Goal: Obtain resource: Download file/media

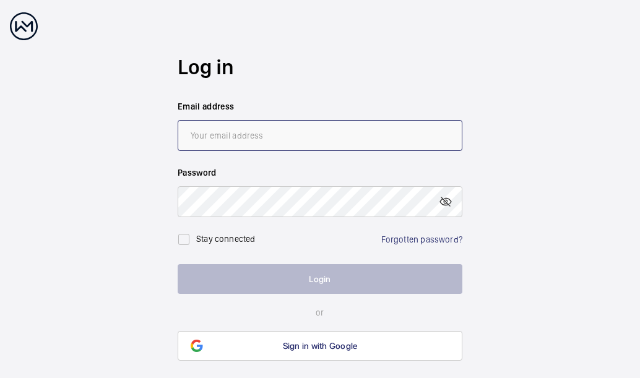
type input "[EMAIL_ADDRESS][PERSON_NAME][DOMAIN_NAME]"
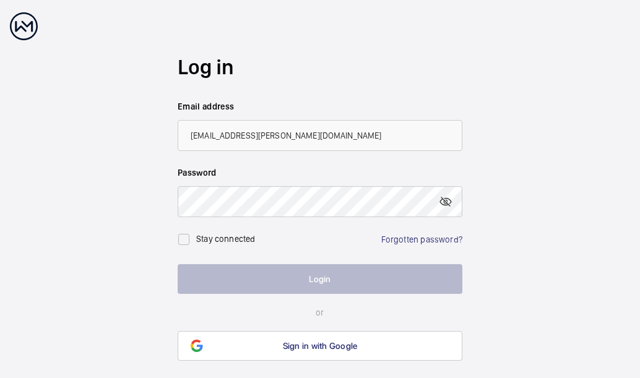
click at [204, 243] on label "Stay connected" at bounding box center [225, 239] width 59 height 10
checkbox input "true"
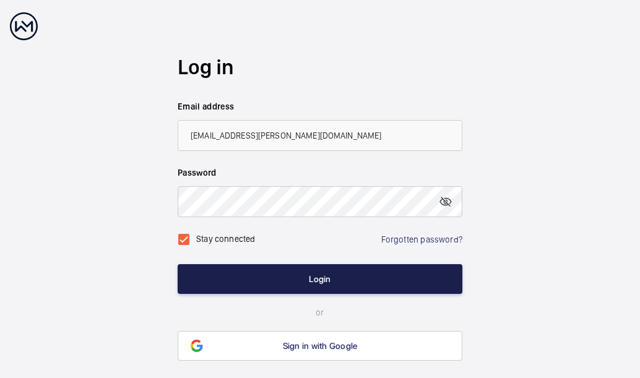
click at [246, 280] on button "Login" at bounding box center [320, 279] width 285 height 30
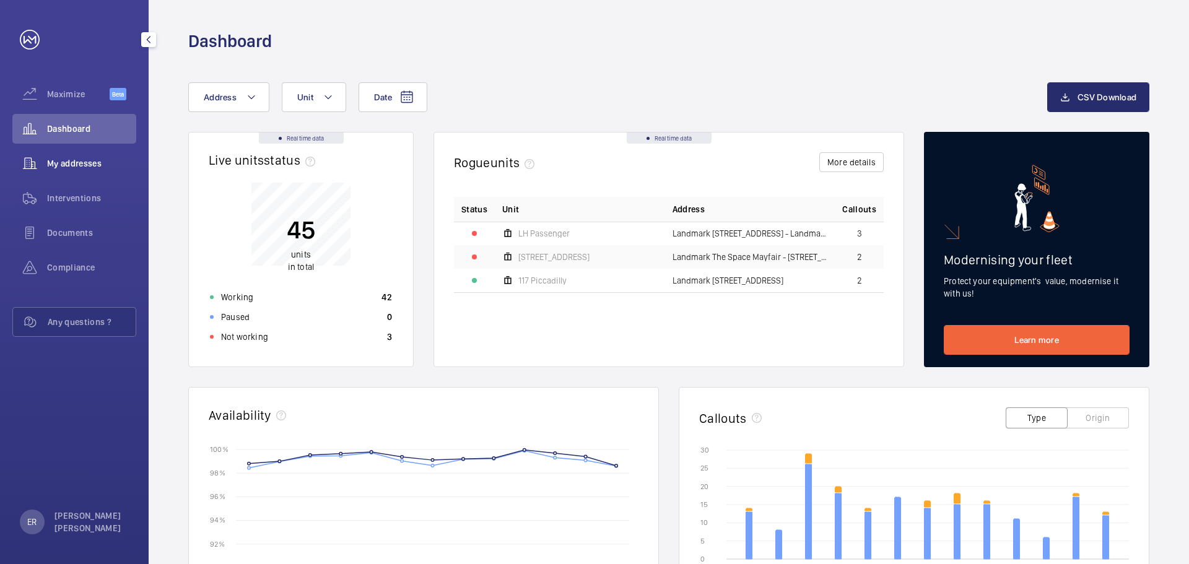
click at [94, 171] on div "My addresses" at bounding box center [74, 164] width 124 height 30
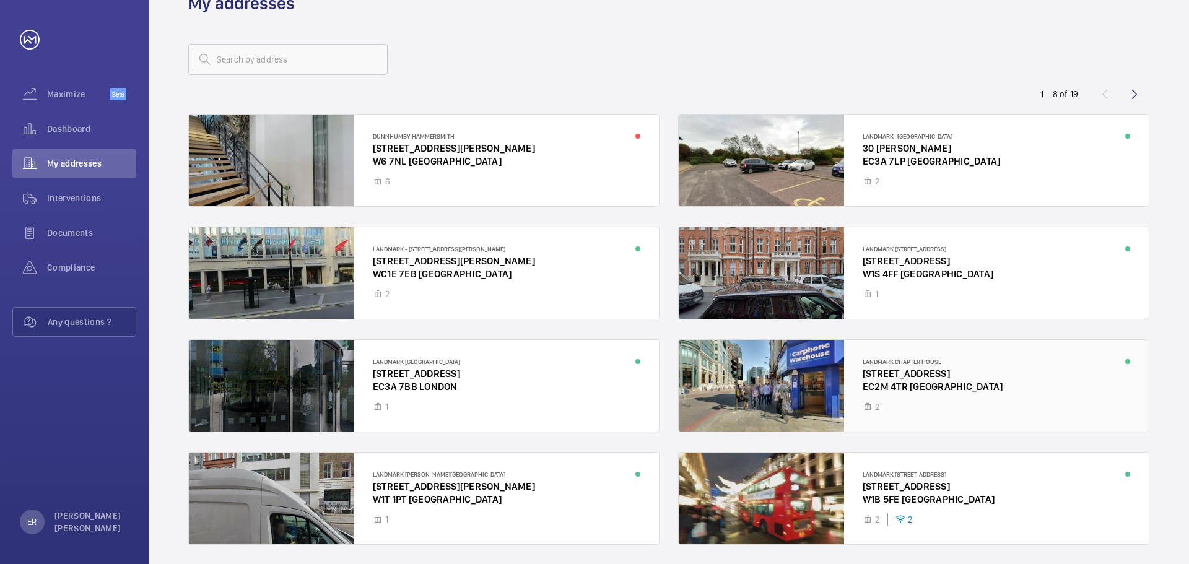
scroll to position [80, 0]
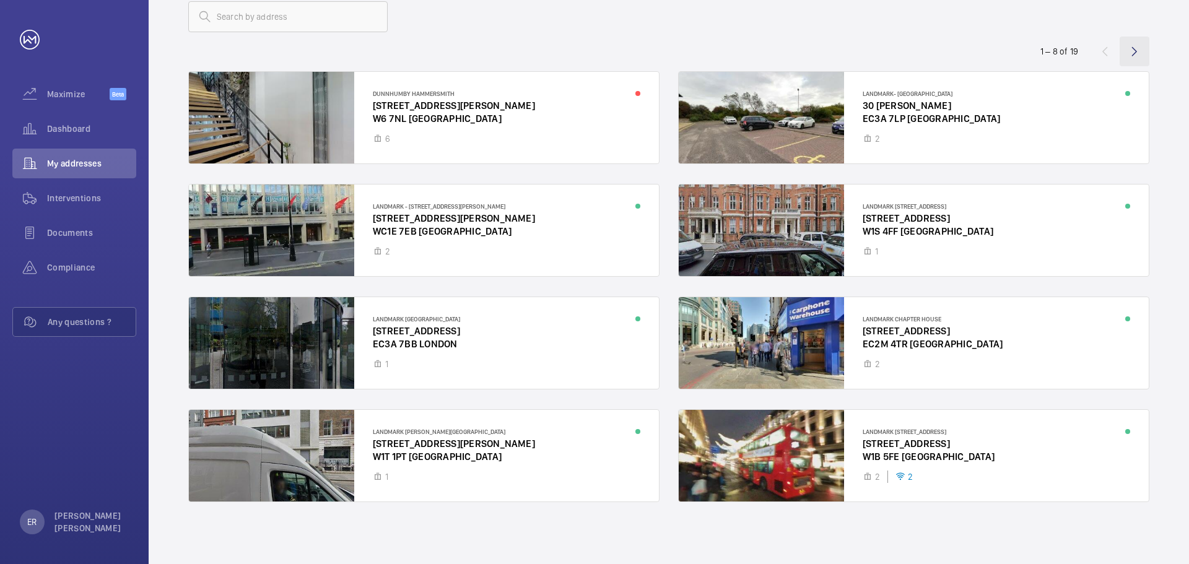
click at [639, 54] on wm-front-icon-button at bounding box center [1134, 52] width 30 height 30
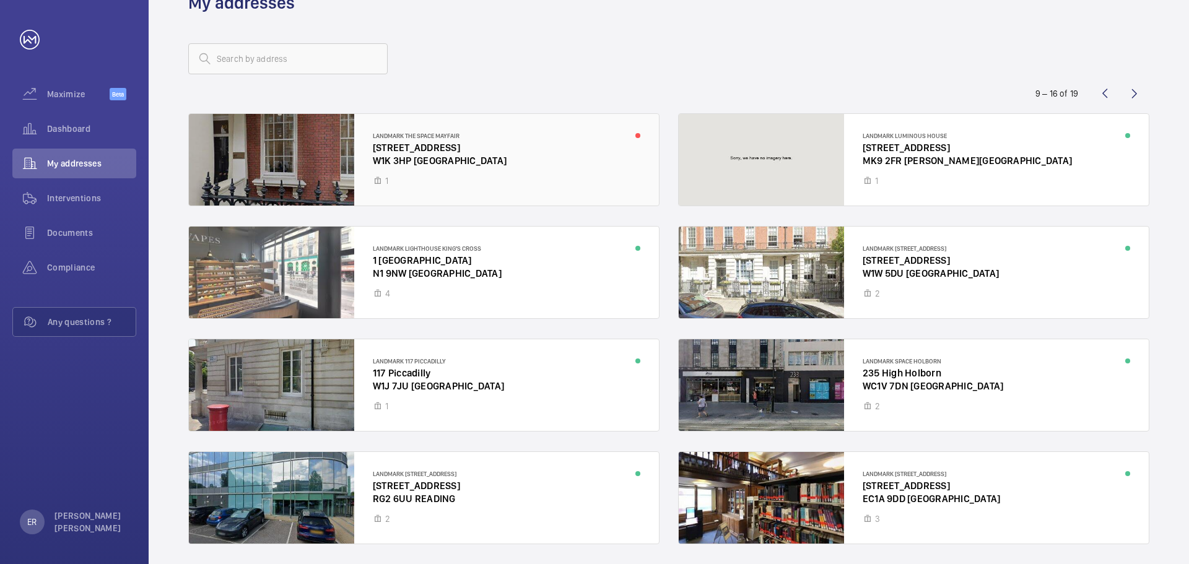
scroll to position [80, 0]
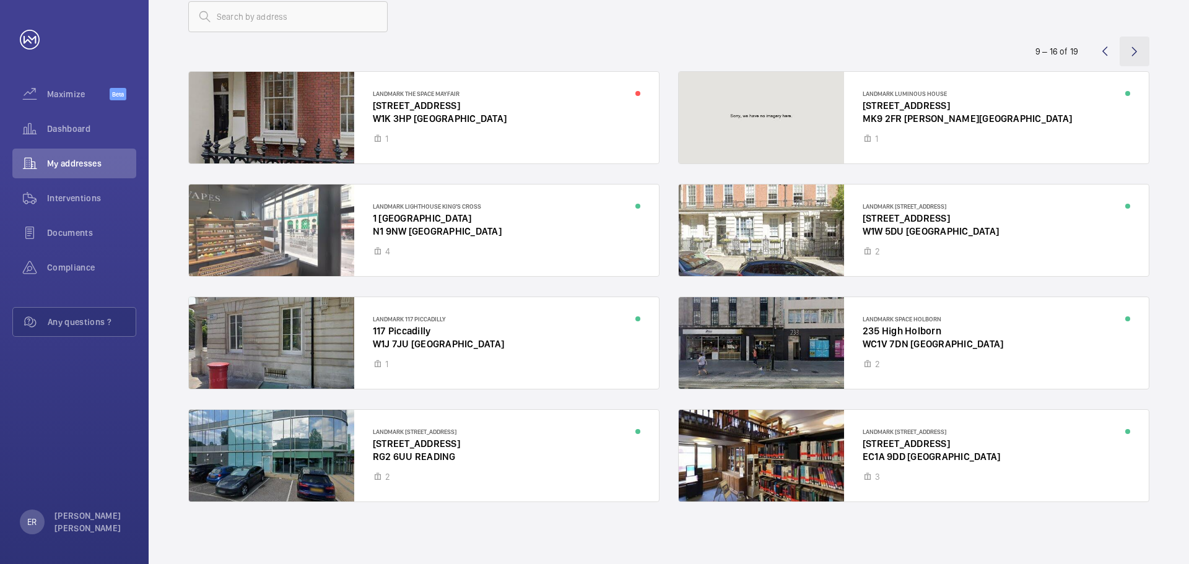
click at [639, 54] on wm-front-icon-button at bounding box center [1134, 52] width 30 height 30
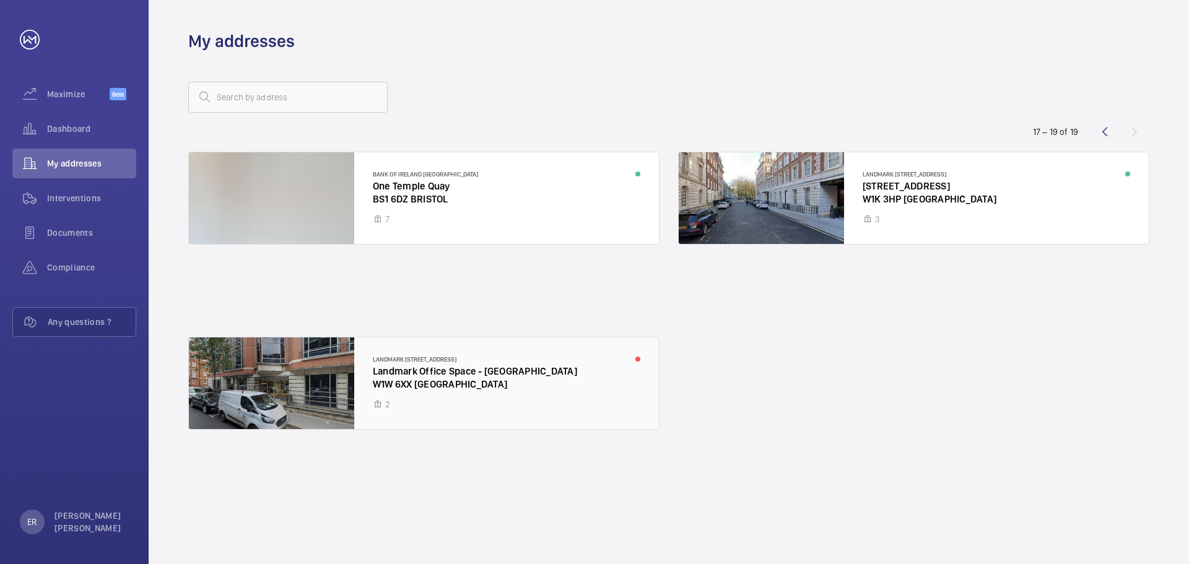
click at [489, 378] on div at bounding box center [424, 383] width 470 height 92
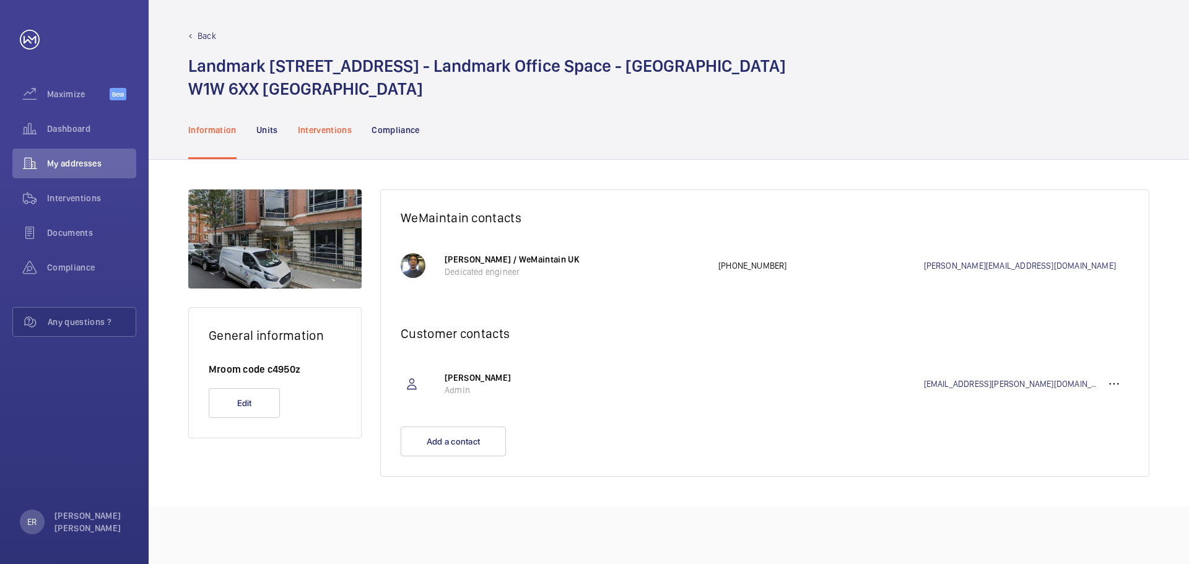
click at [326, 129] on p "Interventions" at bounding box center [325, 130] width 54 height 12
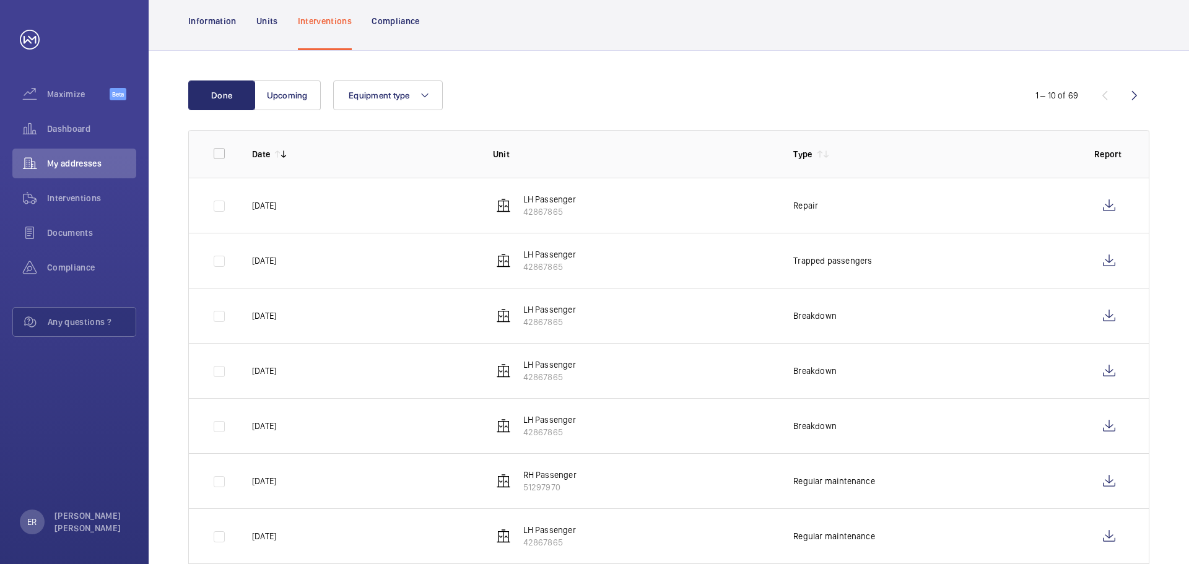
scroll to position [124, 0]
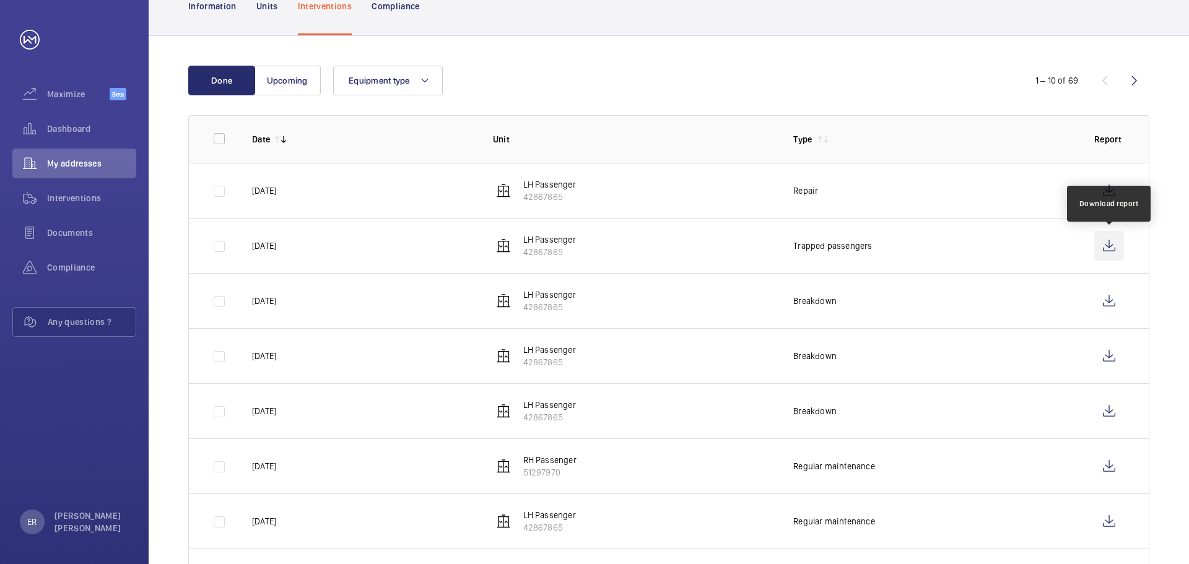
click at [639, 249] on wm-front-icon-button at bounding box center [1109, 246] width 30 height 30
click at [639, 242] on wm-front-icon-button at bounding box center [1109, 246] width 30 height 30
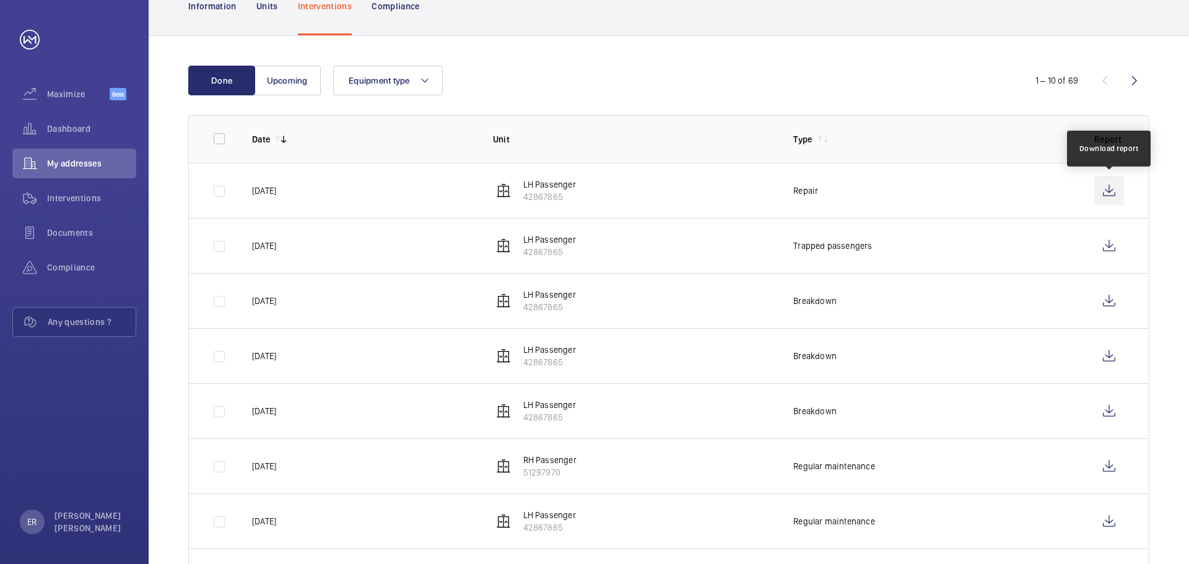
click at [639, 188] on wm-front-icon-button at bounding box center [1109, 191] width 30 height 30
